Goal: Find specific page/section: Find specific page/section

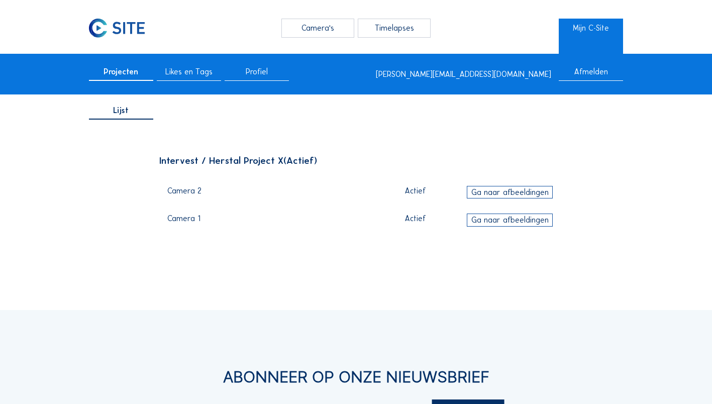
click at [503, 194] on div "Ga naar afbeeldingen" at bounding box center [510, 192] width 86 height 13
click at [475, 191] on div "Ga naar afbeeldingen" at bounding box center [510, 192] width 86 height 13
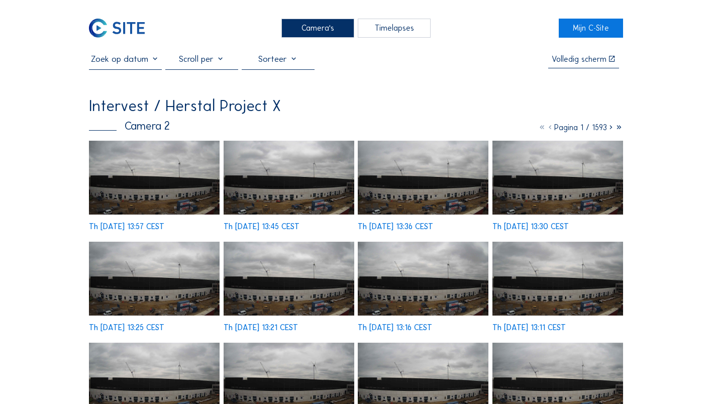
click at [219, 60] on div at bounding box center [201, 62] width 73 height 16
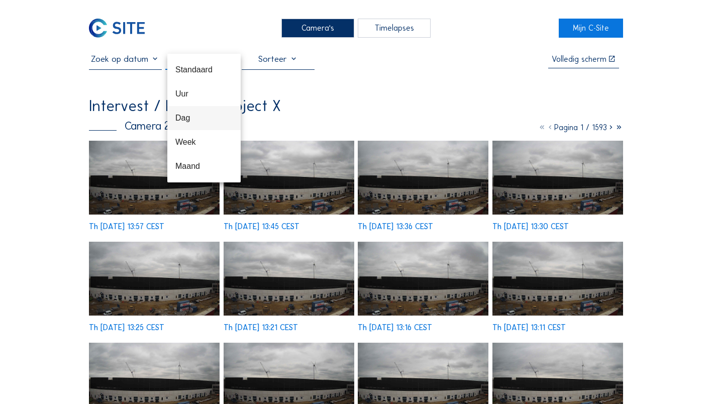
click at [194, 122] on div "Dag" at bounding box center [203, 118] width 57 height 10
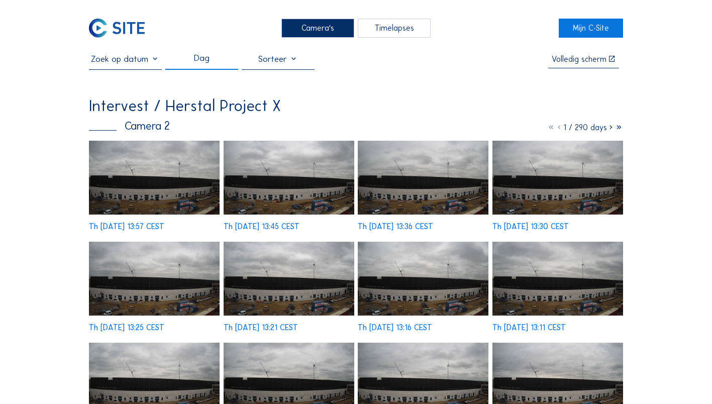
click at [153, 204] on img at bounding box center [154, 178] width 131 height 74
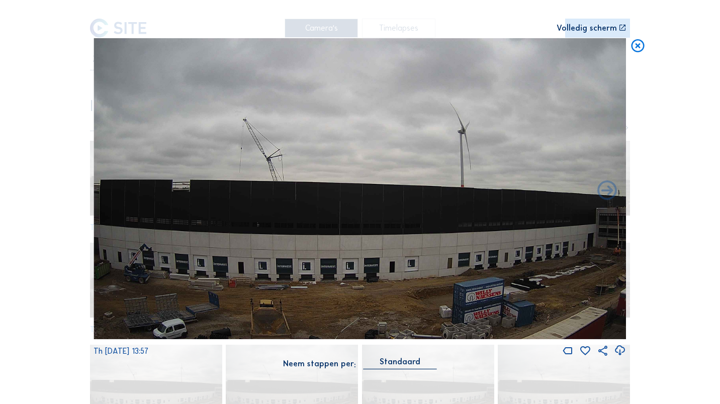
click at [408, 364] on div "Standaard" at bounding box center [399, 361] width 41 height 9
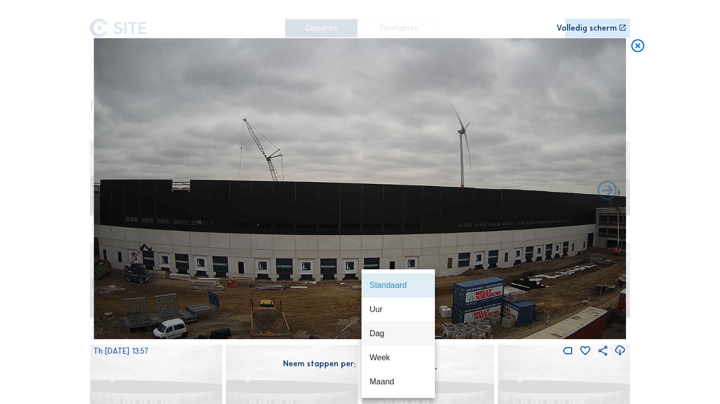
click at [392, 332] on div "Dag" at bounding box center [397, 334] width 57 height 10
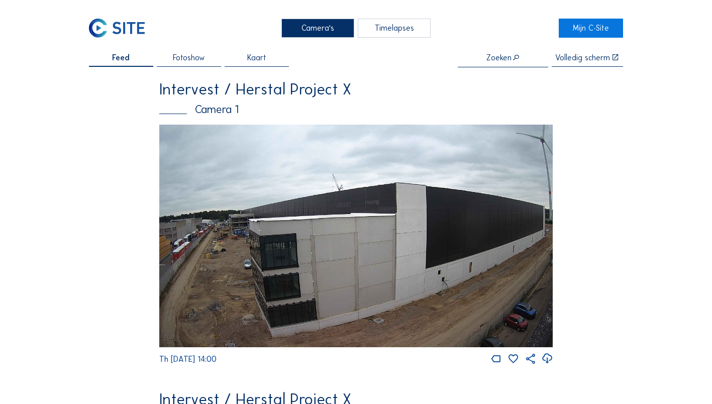
click at [289, 165] on img at bounding box center [356, 236] width 394 height 223
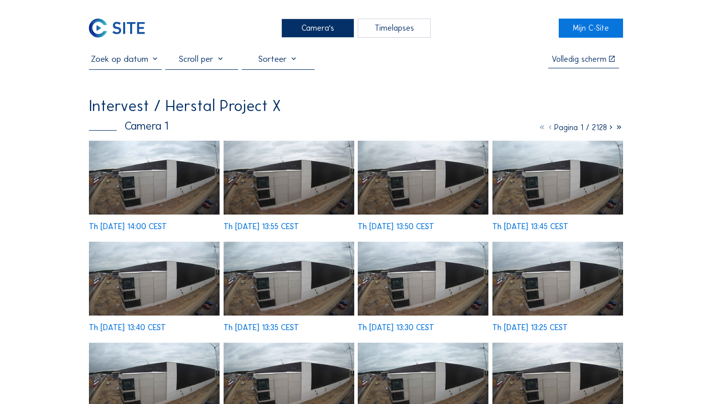
click at [149, 172] on img at bounding box center [154, 178] width 131 height 74
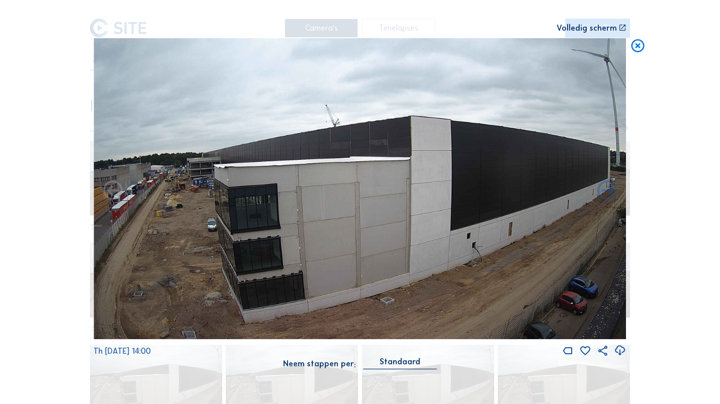
click at [415, 366] on div "Standaard" at bounding box center [399, 363] width 73 height 12
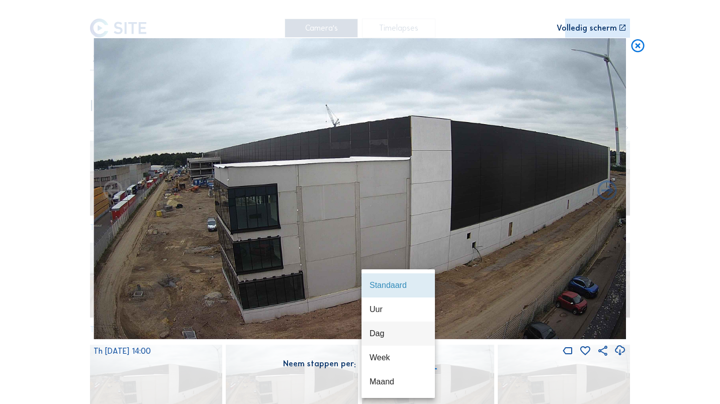
click at [384, 337] on div "Dag" at bounding box center [397, 334] width 57 height 10
